Goal: Find specific page/section: Find specific page/section

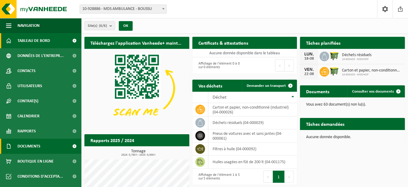
click at [29, 149] on span "Documents" at bounding box center [28, 146] width 23 height 15
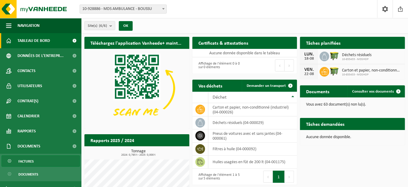
click at [32, 160] on span "Factures" at bounding box center [25, 161] width 15 height 11
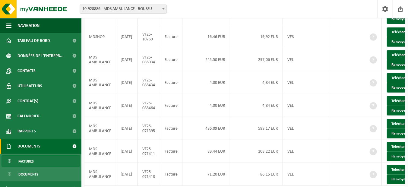
scroll to position [206, 0]
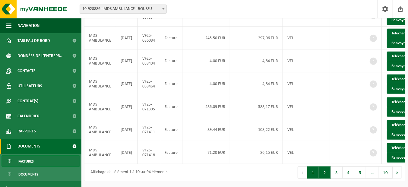
click at [323, 172] on button "2" at bounding box center [325, 173] width 12 height 12
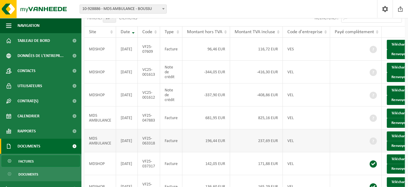
scroll to position [54, 0]
